Goal: Information Seeking & Learning: Learn about a topic

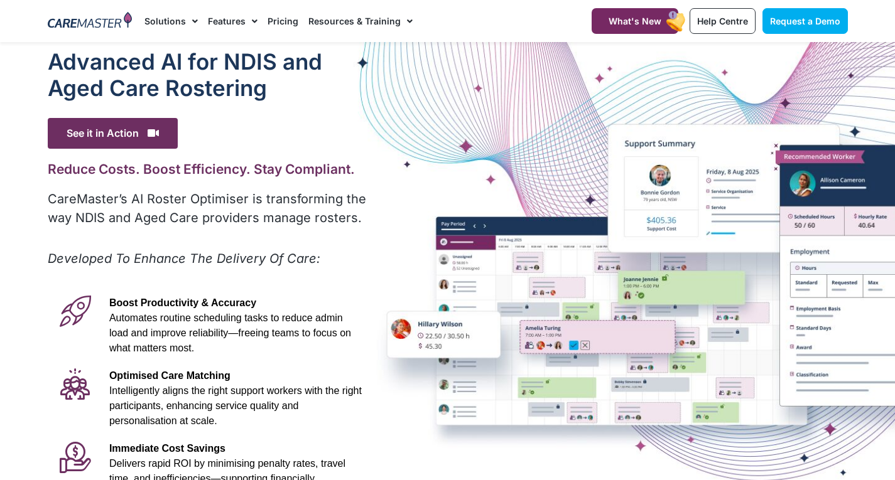
click at [594, 470] on div "Advanced Al for NDIS and Aged Care Rostering See it in Action Video Player http…" at bounding box center [447, 351] width 813 height 618
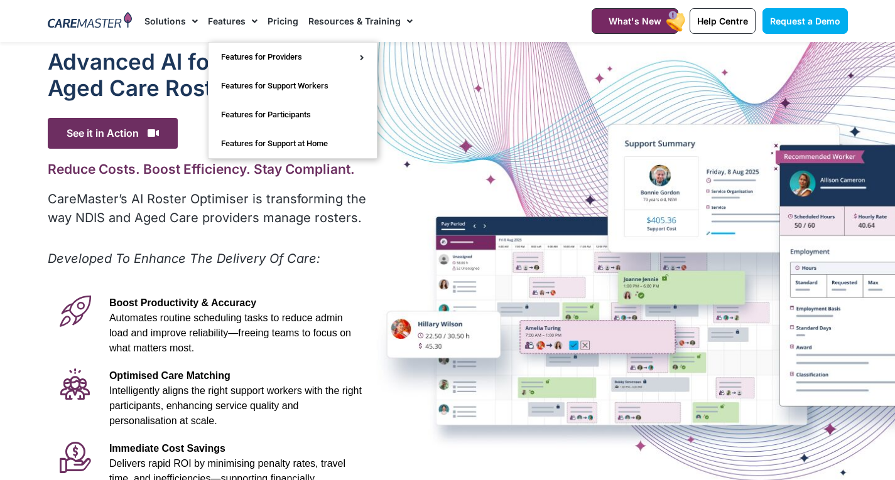
click at [242, 29] on link "Features" at bounding box center [233, 21] width 50 height 42
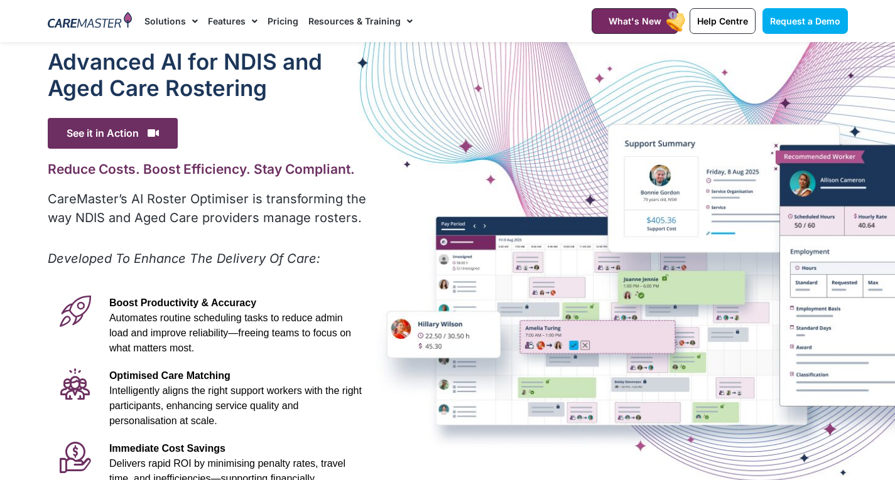
click at [249, 22] on span "Menu" at bounding box center [252, 21] width 12 height 21
click at [247, 22] on span "Menu" at bounding box center [252, 21] width 12 height 21
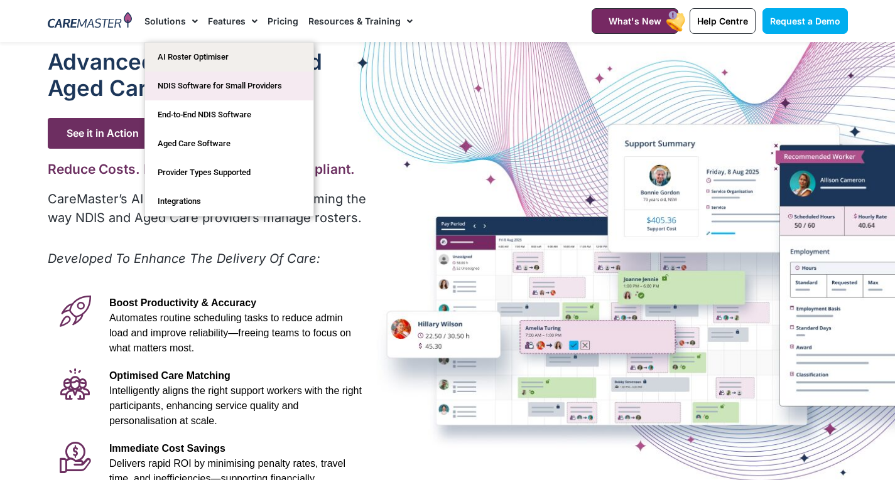
click at [187, 82] on link "NDIS Software for Small Providers" at bounding box center [229, 86] width 168 height 29
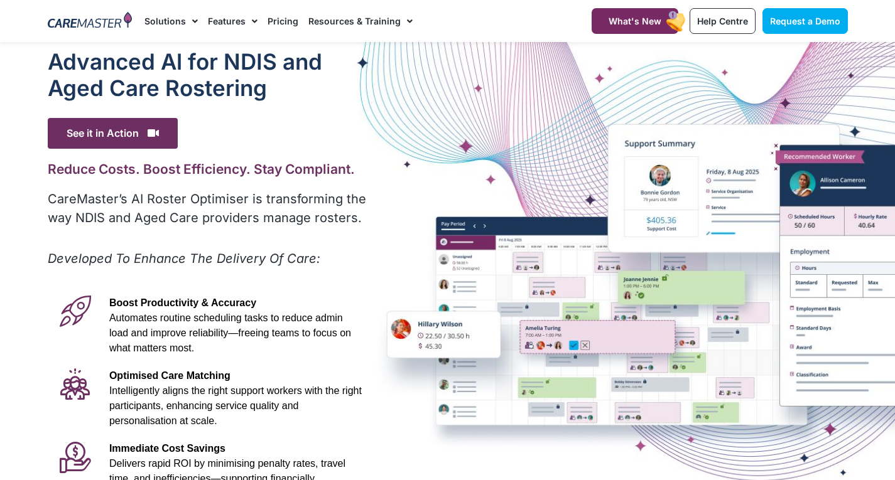
drag, startPoint x: 403, startPoint y: 125, endPoint x: 452, endPoint y: 129, distance: 49.8
click at [452, 129] on div "Advanced Al for NDIS and Aged Care Rostering See it in Action Video Player http…" at bounding box center [447, 351] width 813 height 618
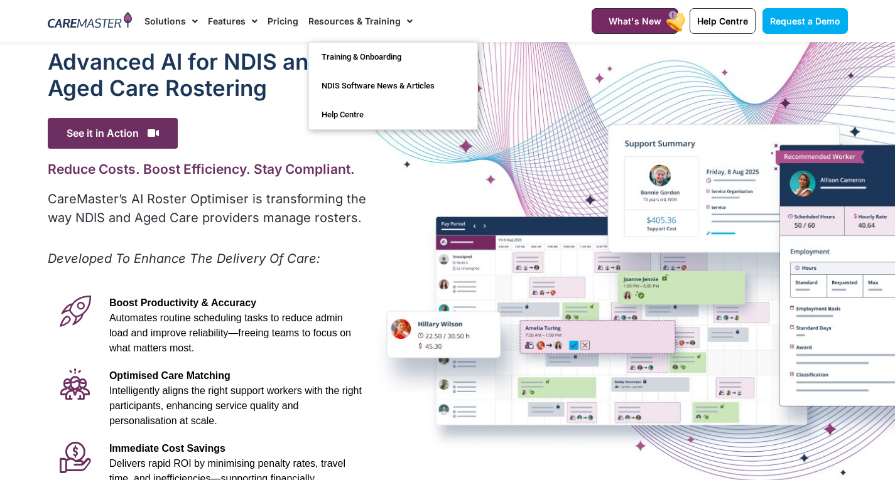
click at [281, 18] on link "Pricing" at bounding box center [283, 21] width 31 height 42
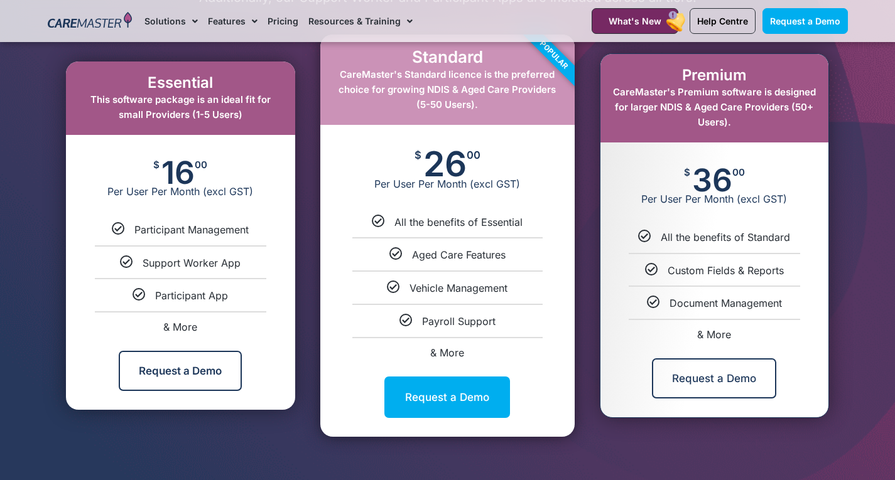
scroll to position [679, 0]
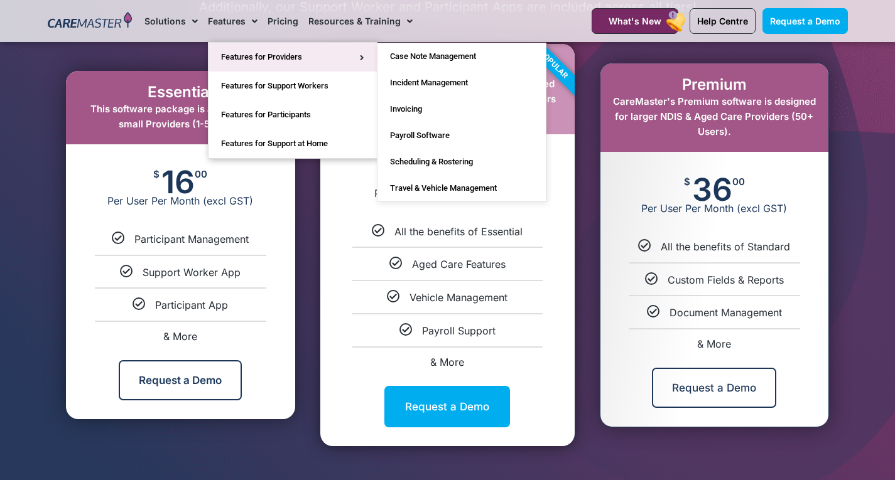
click at [234, 52] on link "Features for Providers" at bounding box center [292, 57] width 168 height 29
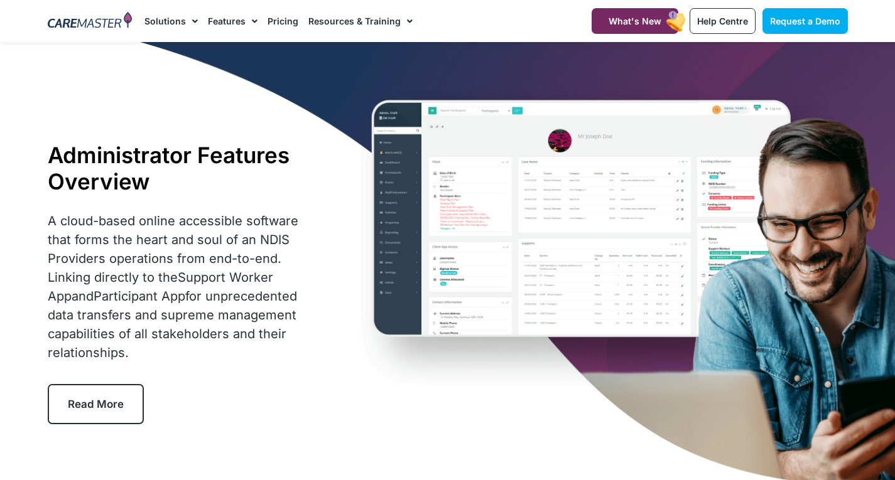
click at [252, 116] on div "Administrator Features Overview A cloud-based online accessible software that f…" at bounding box center [447, 283] width 813 height 482
click at [105, 396] on link "Read More" at bounding box center [96, 404] width 96 height 40
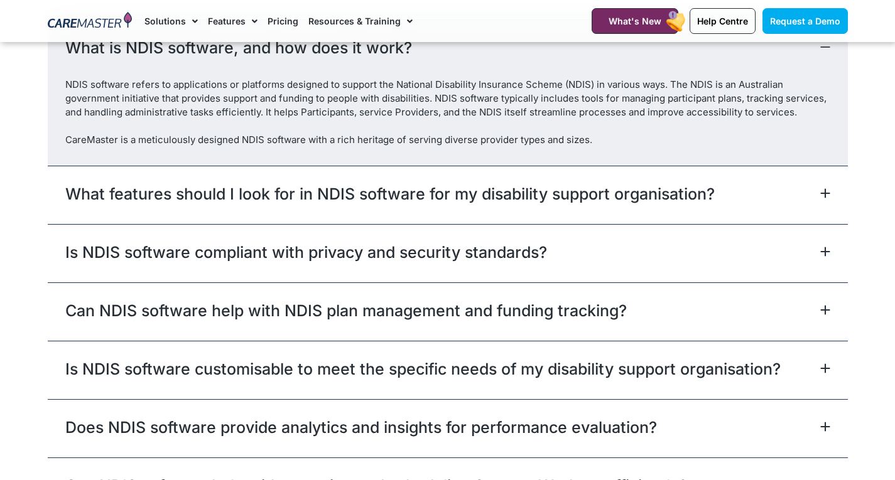
scroll to position [3826, 0]
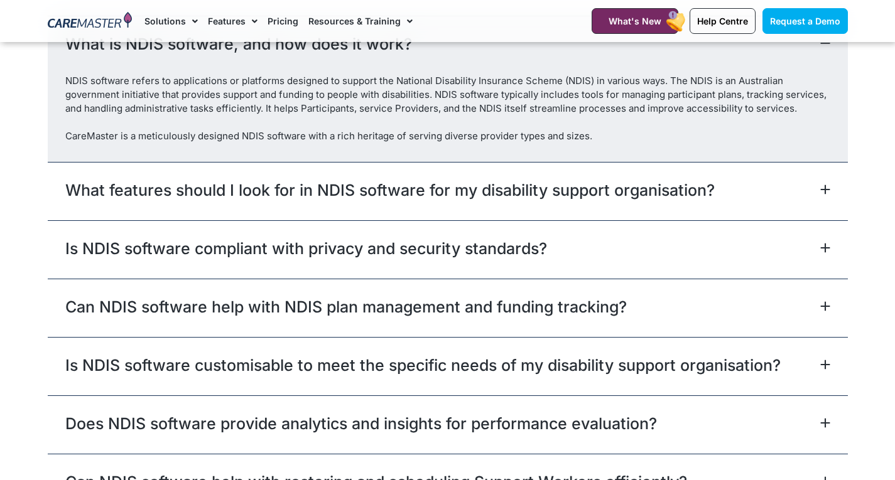
click at [827, 195] on icon at bounding box center [825, 190] width 10 height 10
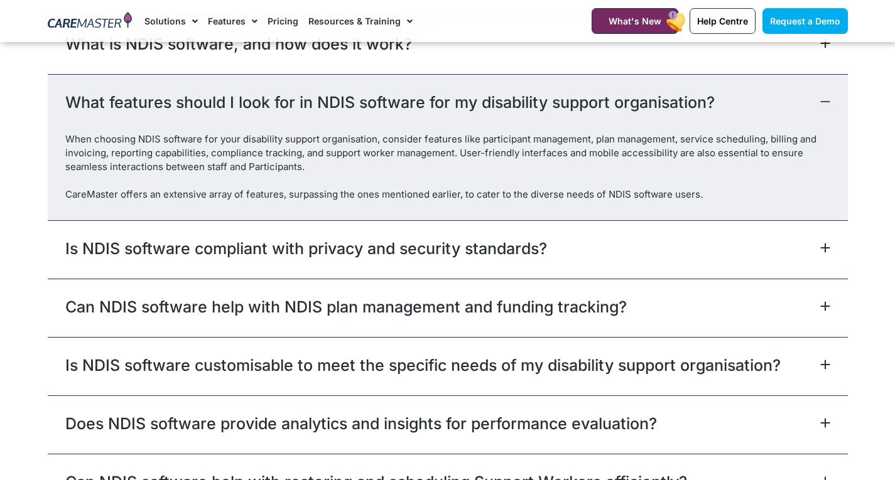
click at [827, 253] on icon at bounding box center [825, 248] width 10 height 10
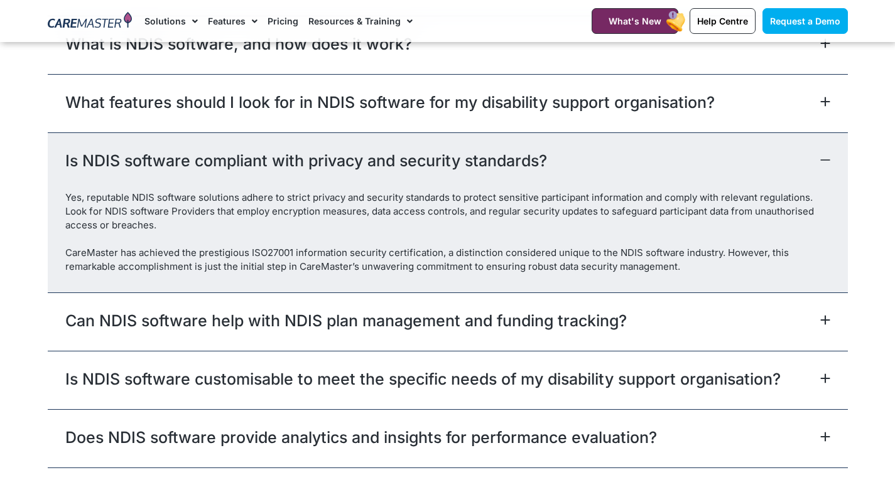
click at [291, 264] on div "CareMaster has achieved the prestigious ISO27001 information security certifica…" at bounding box center [447, 260] width 765 height 28
click at [438, 267] on div "CareMaster has achieved the prestigious ISO27001 information security certifica…" at bounding box center [447, 260] width 765 height 28
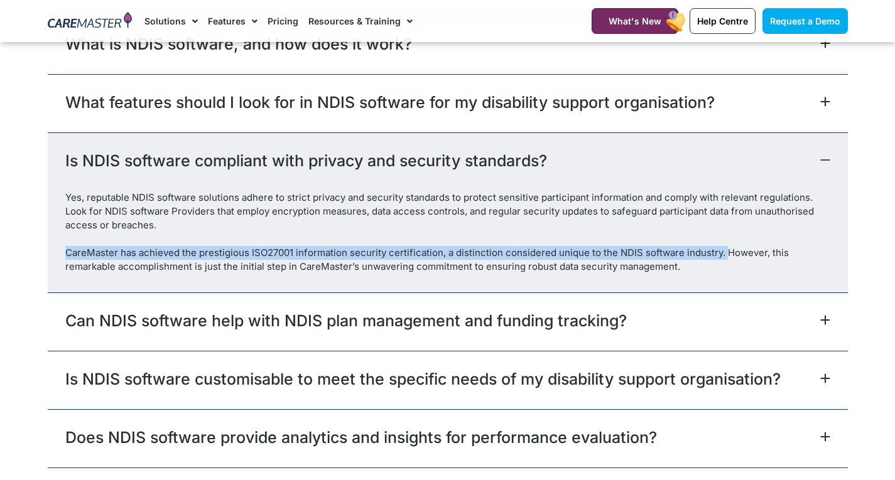
drag, startPoint x: 723, startPoint y: 266, endPoint x: 65, endPoint y: 268, distance: 658.1
click at [65, 268] on div "CareMaster has achieved the prestigious ISO27001 information security certifica…" at bounding box center [447, 260] width 765 height 28
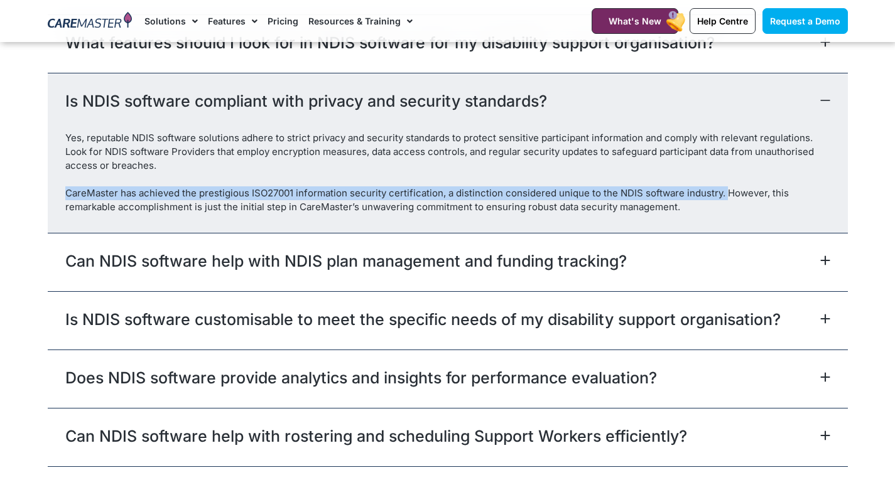
scroll to position [3889, 0]
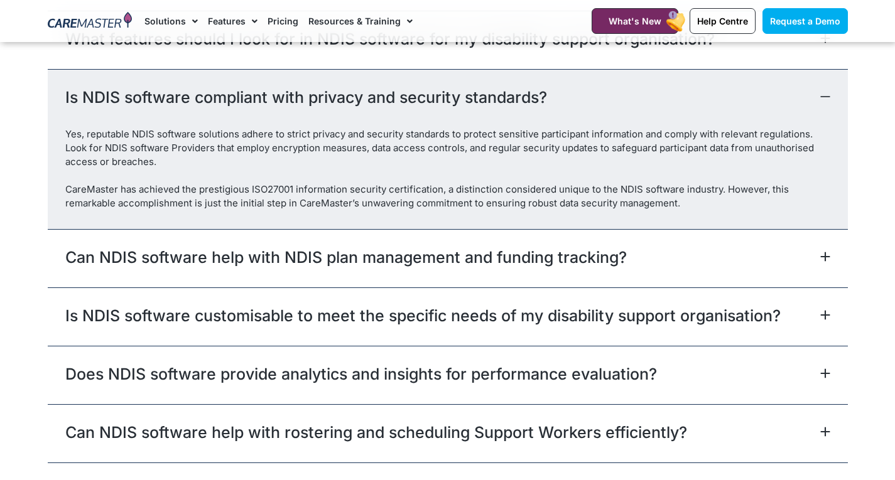
click at [873, 156] on section "Frequently Asked Questions What is NDIS software, and how does it work? NDIS so…" at bounding box center [447, 365] width 895 height 955
